Goal: Find specific page/section: Find specific page/section

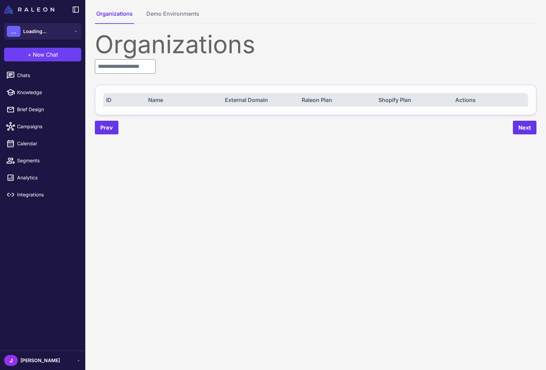
click at [136, 75] on div "Organizations ID Name External Domain Raleon Plan Shopify Plan Actions Prev Next" at bounding box center [316, 83] width 442 height 102
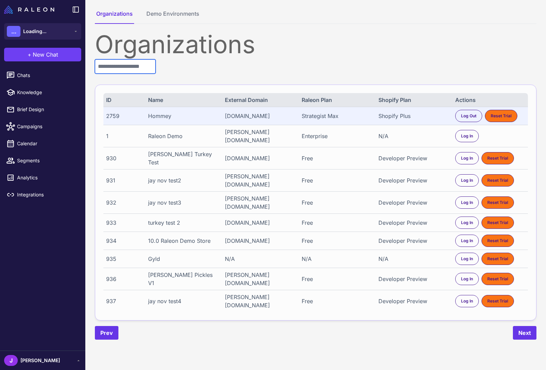
click at [134, 65] on input "text" at bounding box center [125, 66] width 61 height 14
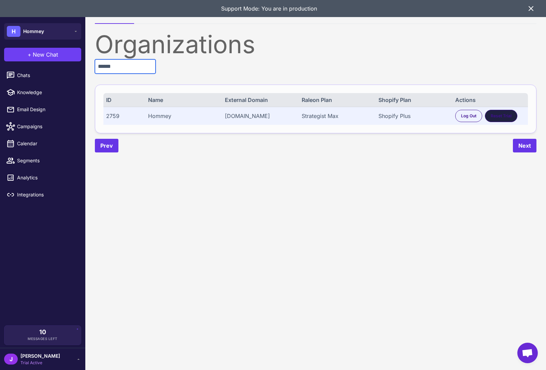
type input "******"
click at [497, 113] on div "Reset Trial" at bounding box center [501, 116] width 32 height 12
